Goal: Communication & Community: Participate in discussion

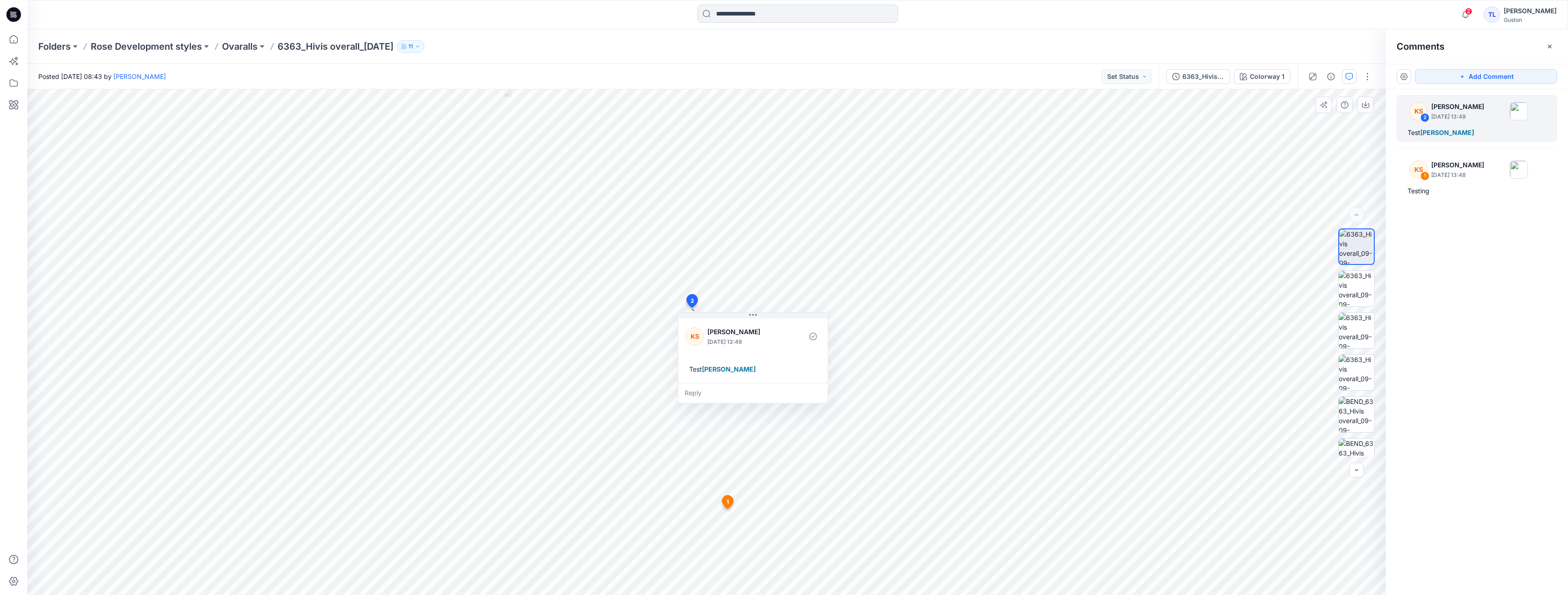
click at [730, 501] on icon at bounding box center [727, 502] width 11 height 13
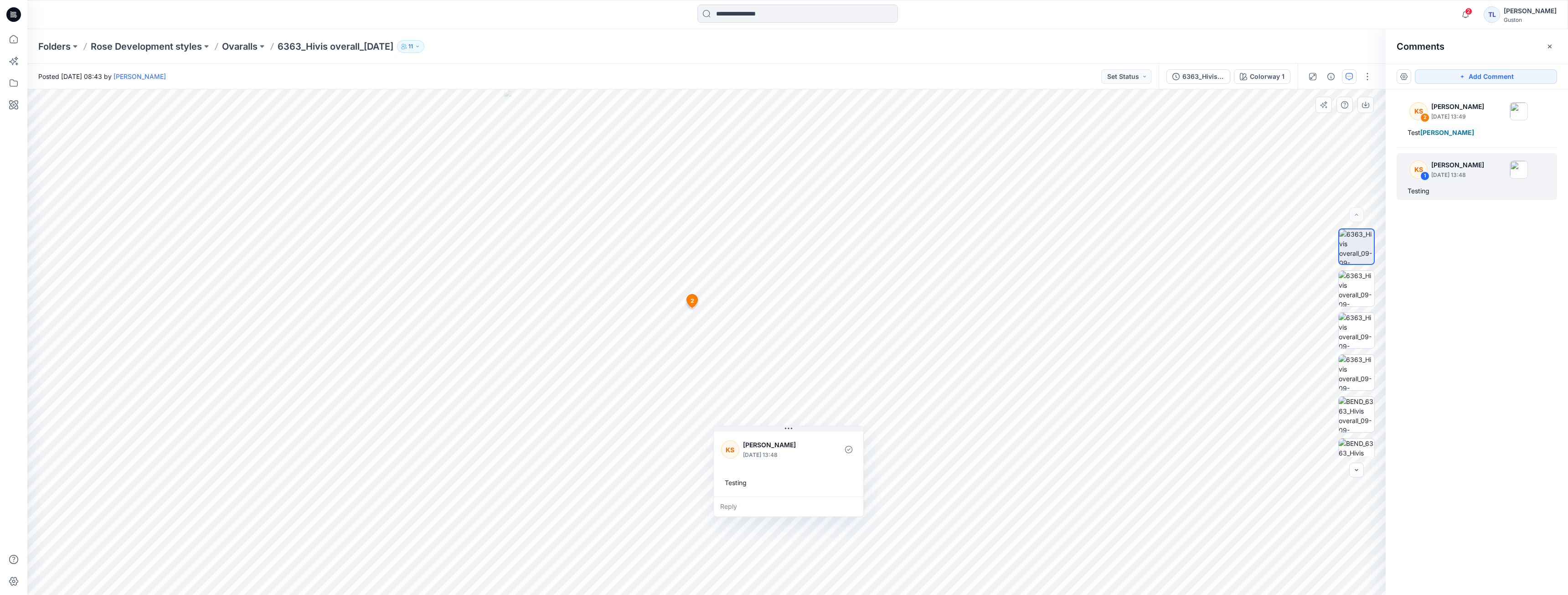
click at [689, 299] on icon at bounding box center [692, 301] width 11 height 13
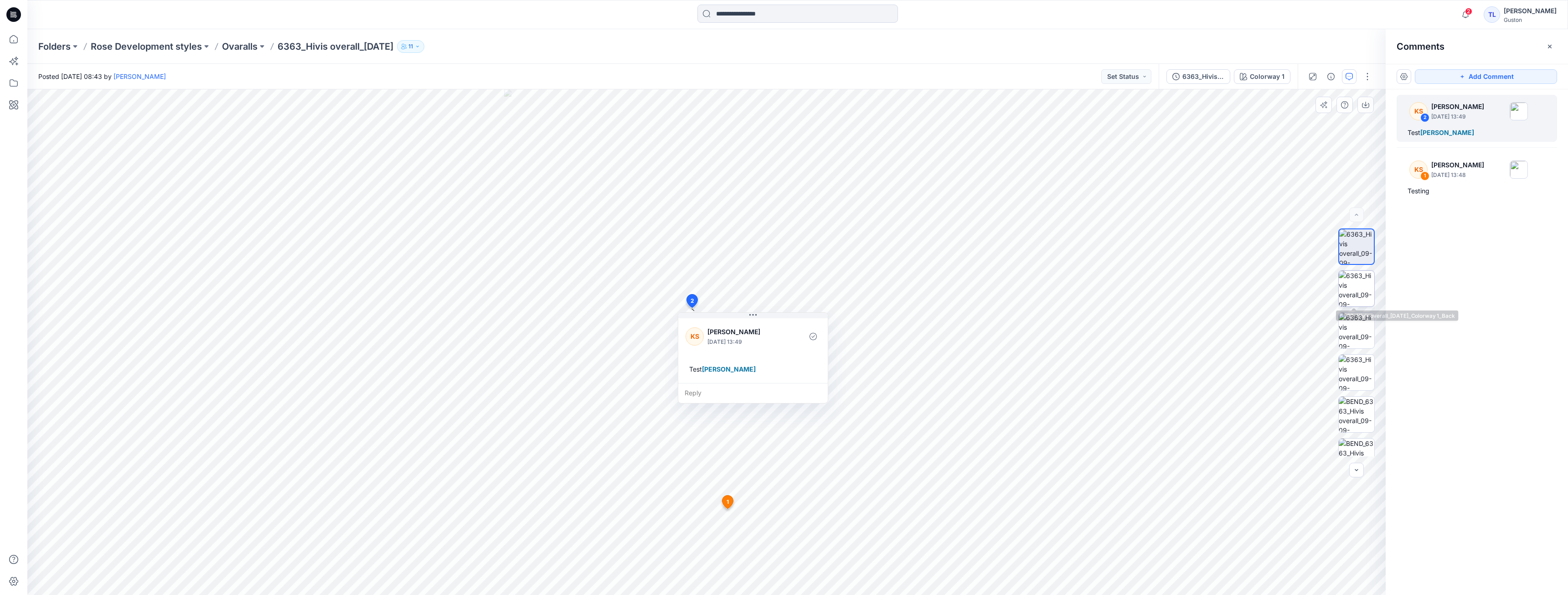
click at [1357, 297] on img at bounding box center [1356, 289] width 35 height 35
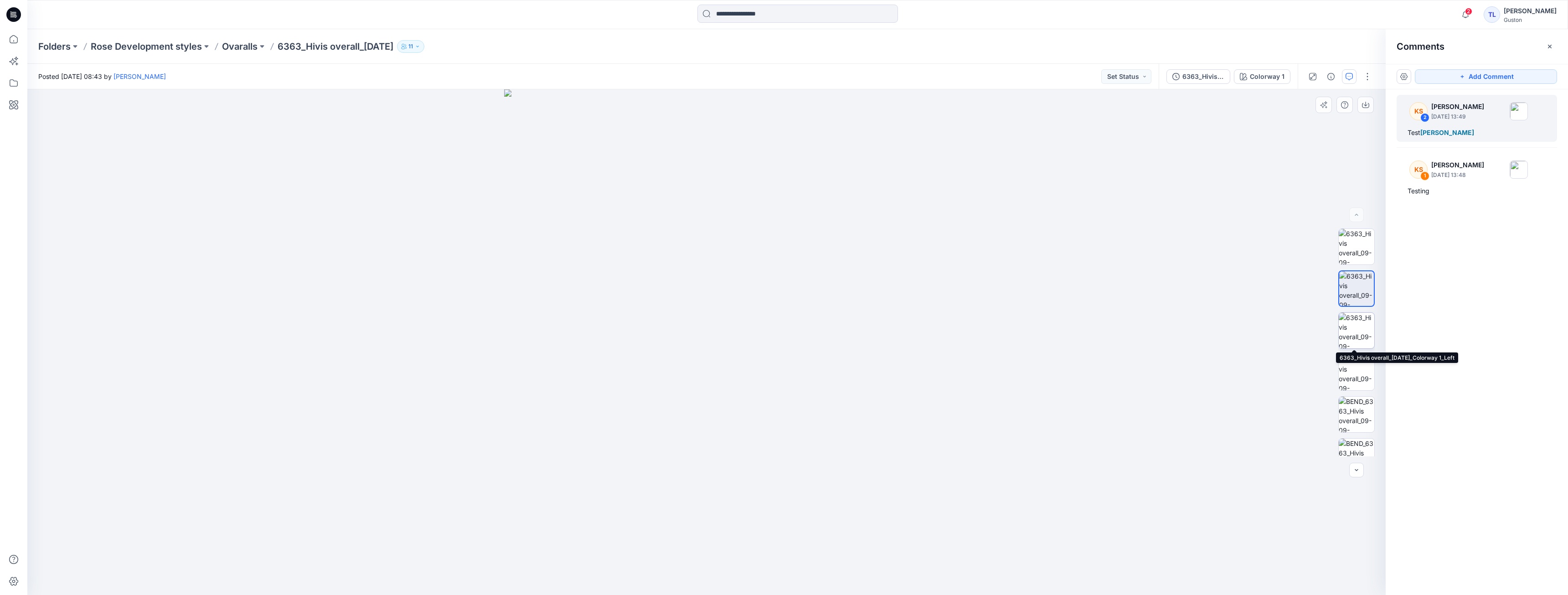
click at [1360, 333] on img at bounding box center [1356, 331] width 35 height 35
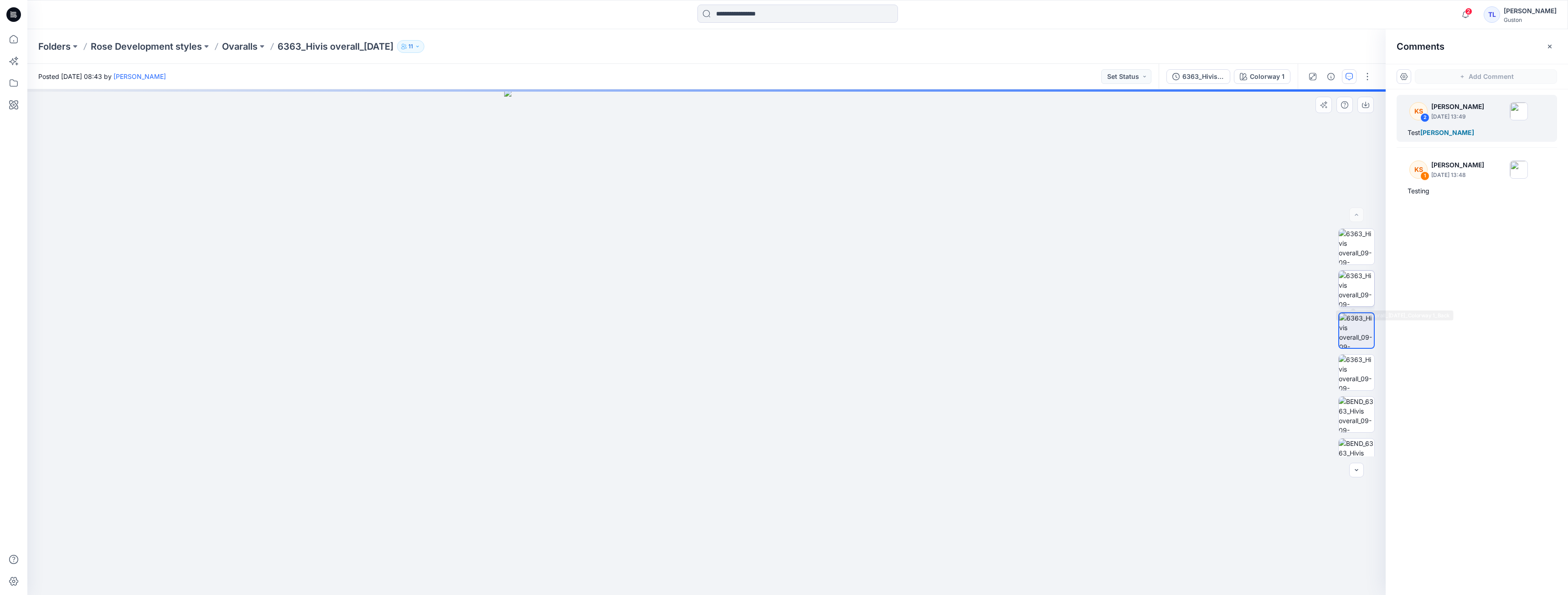
click at [1357, 301] on img at bounding box center [1356, 289] width 35 height 35
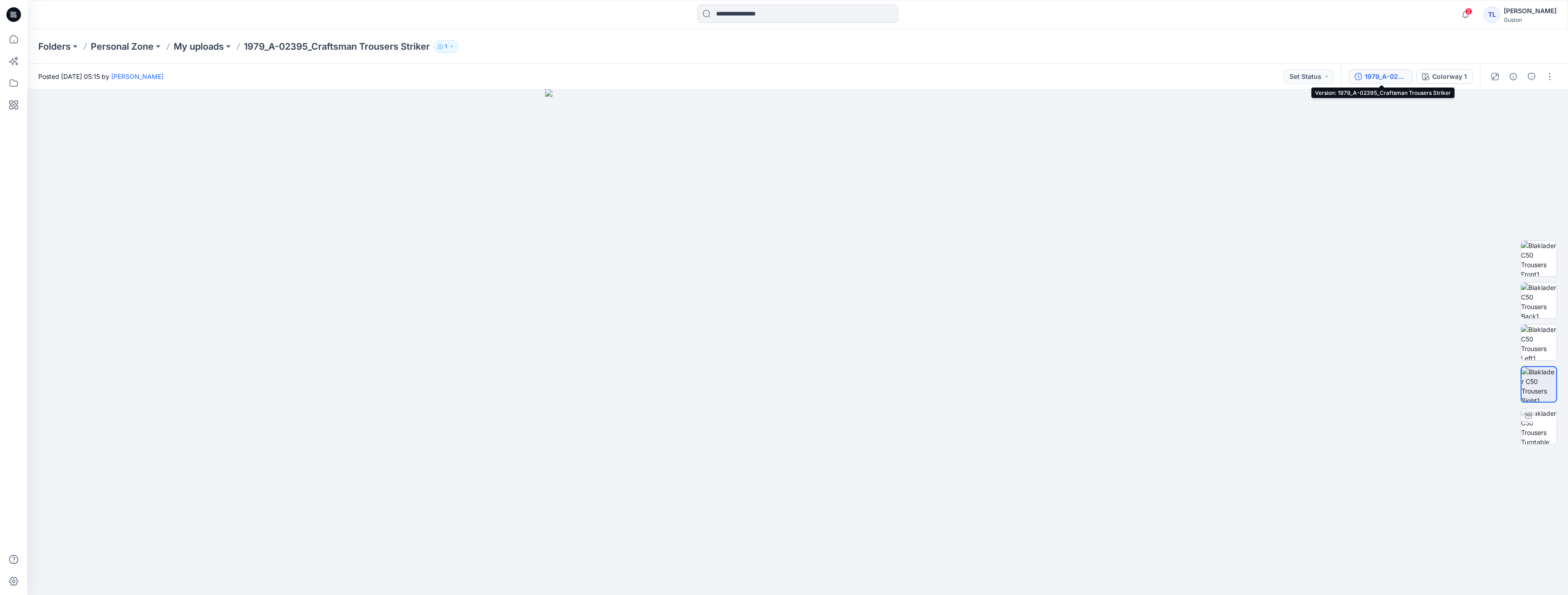
click at [1401, 79] on div "1979_A-02395_Craftsman Trousers Striker" at bounding box center [1385, 77] width 42 height 10
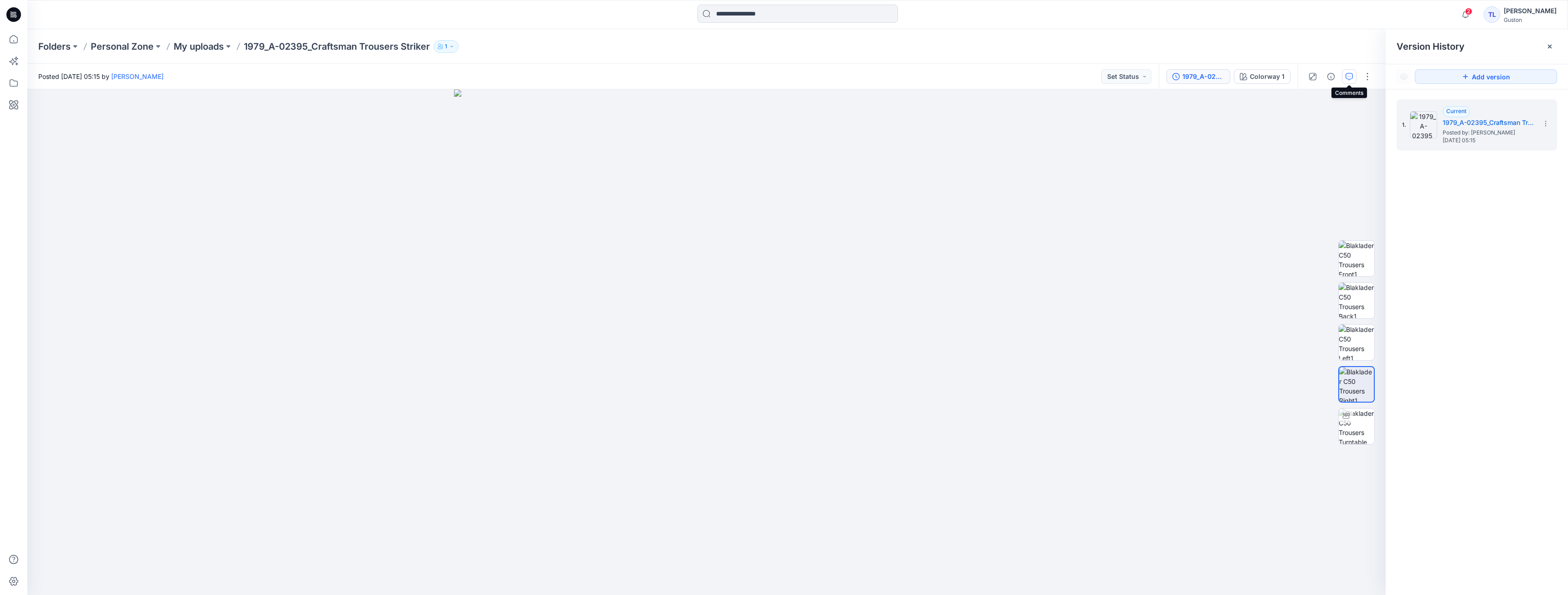
click at [1348, 74] on icon "button" at bounding box center [1349, 77] width 7 height 7
click at [1466, 79] on icon "button" at bounding box center [1462, 77] width 7 height 7
click at [1439, 79] on button "Click on the style to leave a comment" at bounding box center [1486, 77] width 142 height 15
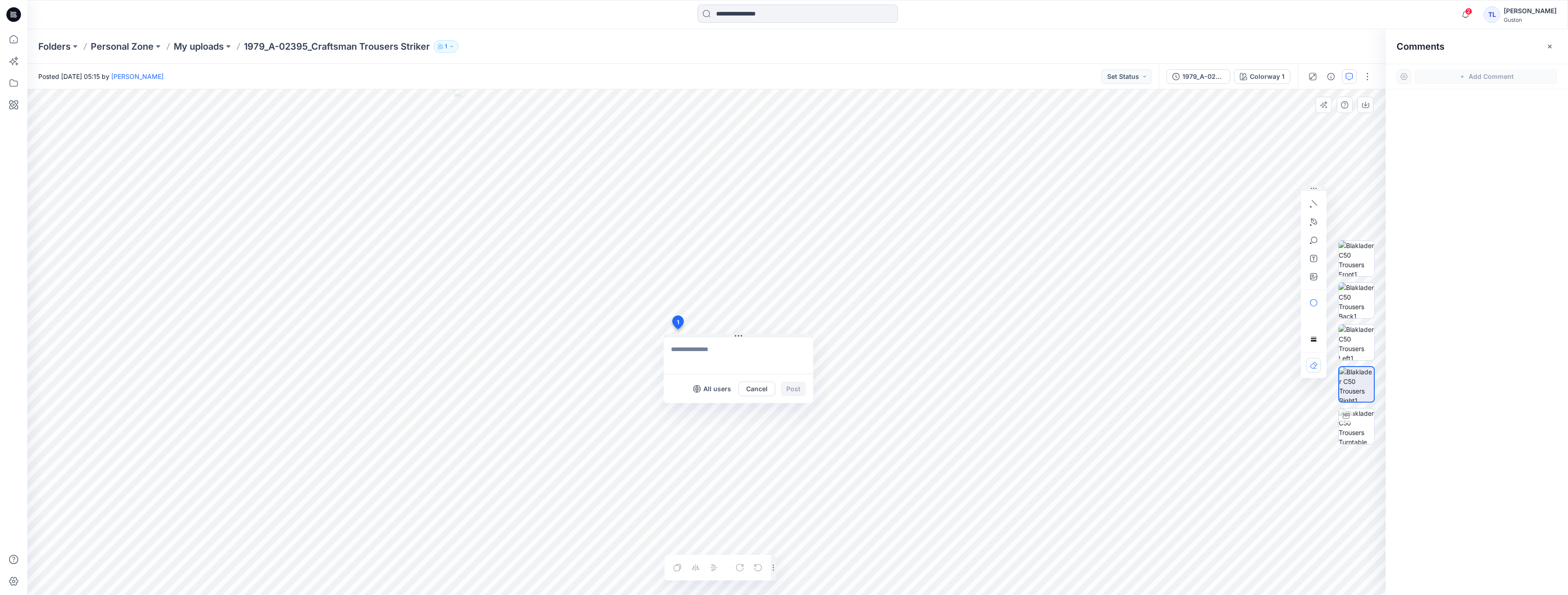
click at [677, 329] on div "1 All users Cancel Post Layer 1" at bounding box center [707, 342] width 1359 height 505
type textarea "*"
click at [720, 357] on textarea at bounding box center [738, 356] width 150 height 37
click at [729, 350] on textarea at bounding box center [738, 356] width 150 height 37
click at [703, 393] on button "All users" at bounding box center [712, 389] width 45 height 15
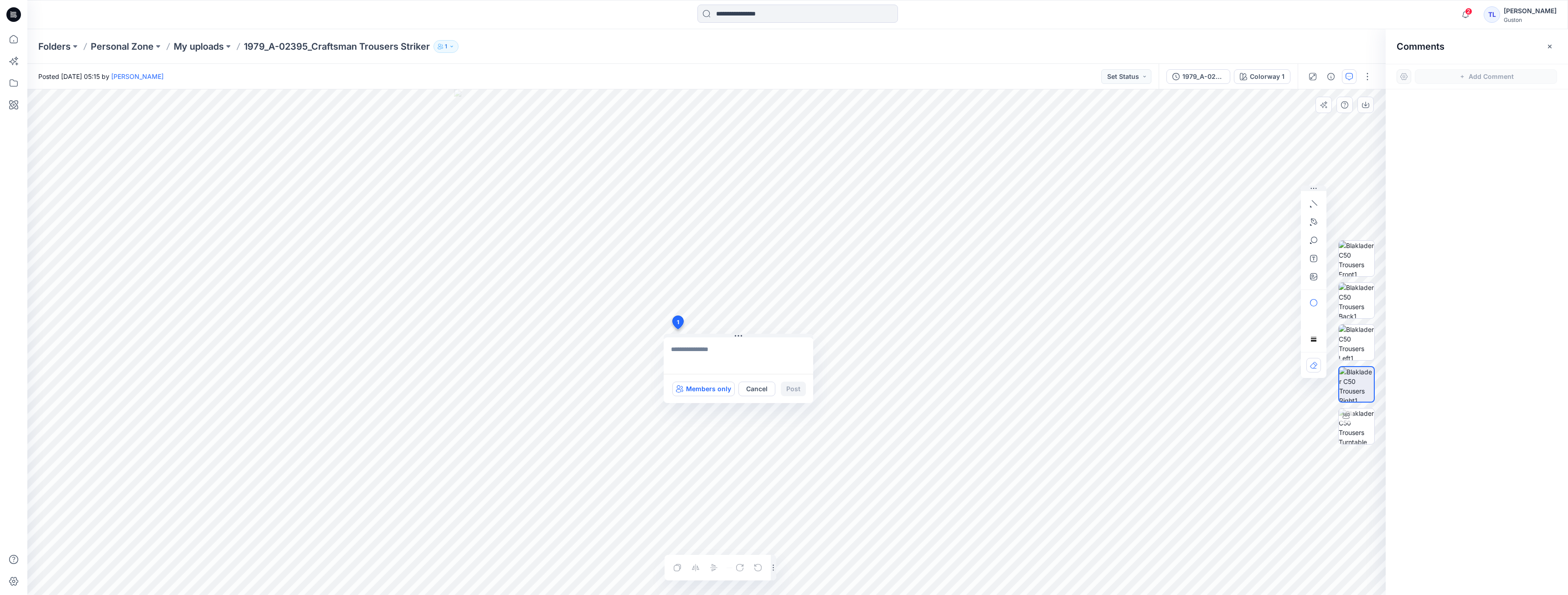
click at [704, 390] on p "Members only" at bounding box center [709, 389] width 45 height 11
click at [704, 390] on p "All users" at bounding box center [717, 389] width 28 height 11
click at [705, 390] on p "Members only" at bounding box center [709, 389] width 45 height 11
click at [705, 390] on p "All users" at bounding box center [717, 389] width 28 height 11
click at [701, 357] on textarea at bounding box center [738, 356] width 150 height 37
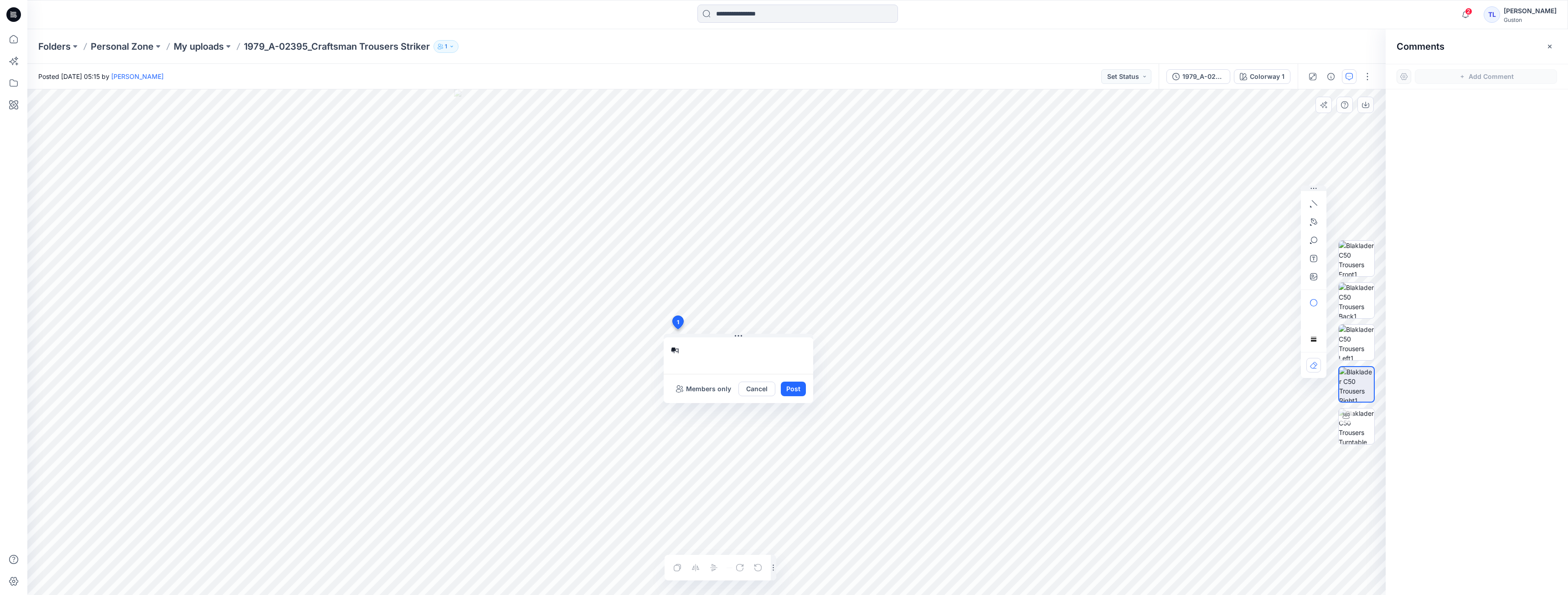
type textarea "*"
click at [767, 390] on button "Cancel" at bounding box center [757, 389] width 37 height 15
click at [1333, 81] on button "button" at bounding box center [1331, 77] width 15 height 15
click at [1365, 76] on button "button" at bounding box center [1368, 77] width 15 height 15
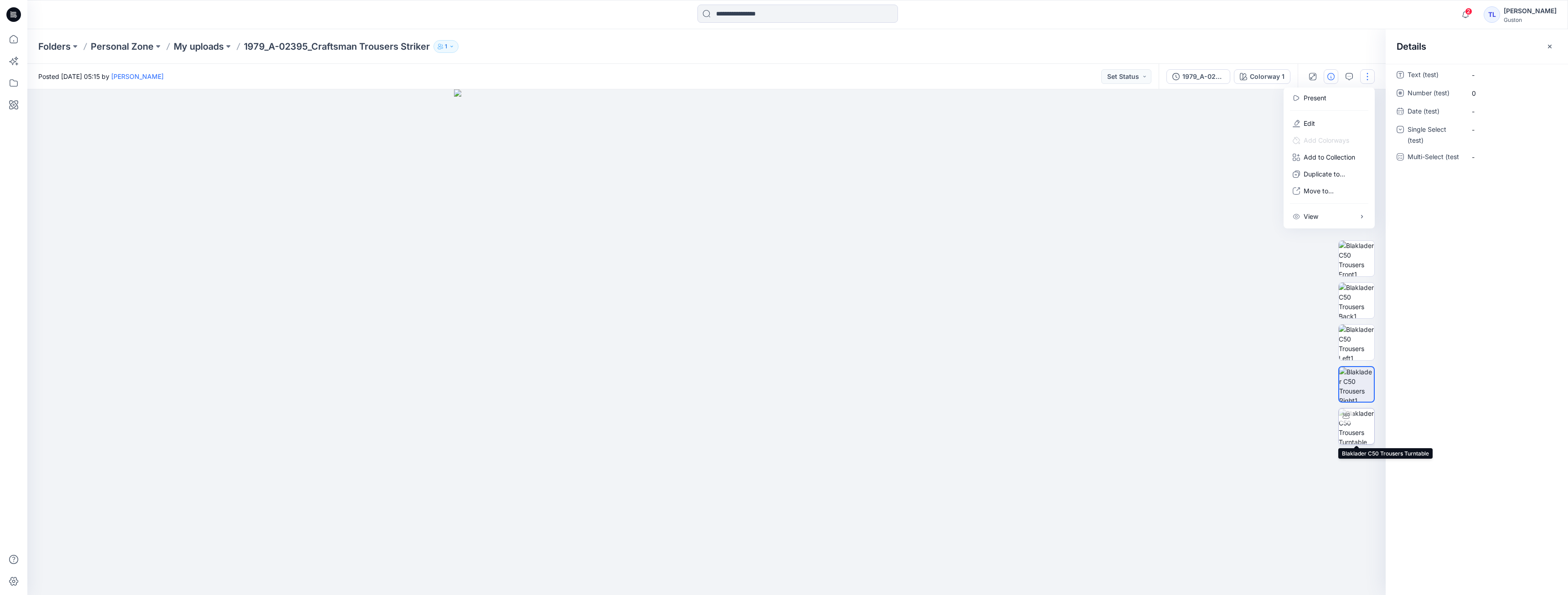
click at [1357, 436] on img at bounding box center [1356, 426] width 35 height 35
